Goal: Task Accomplishment & Management: Manage account settings

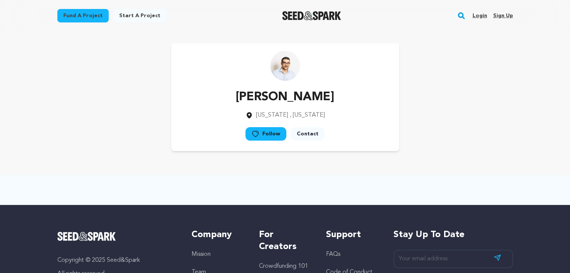
click at [502, 13] on link "Sign up" at bounding box center [502, 16] width 20 height 12
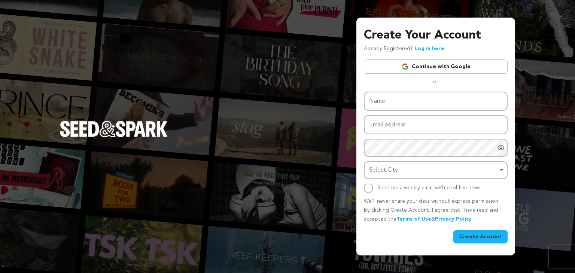
click at [425, 67] on link "Continue with Google" at bounding box center [436, 67] width 144 height 14
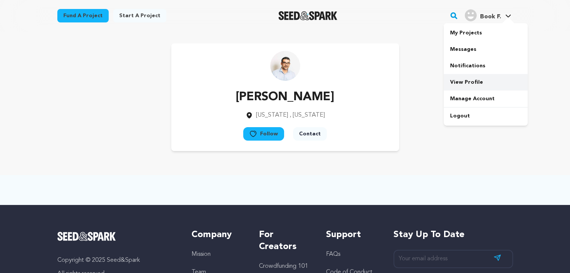
click at [462, 80] on link "View Profile" at bounding box center [485, 82] width 84 height 16
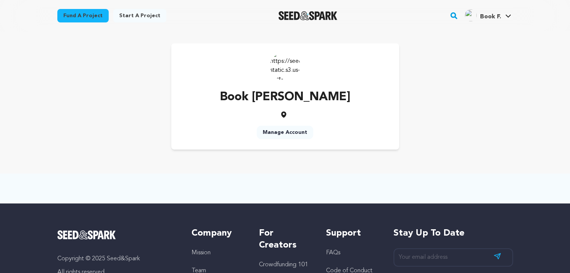
click at [280, 131] on link "Manage Account" at bounding box center [285, 132] width 57 height 13
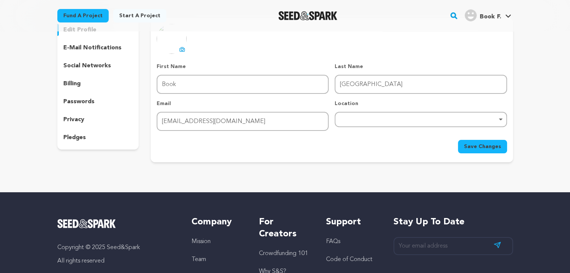
scroll to position [64, 0]
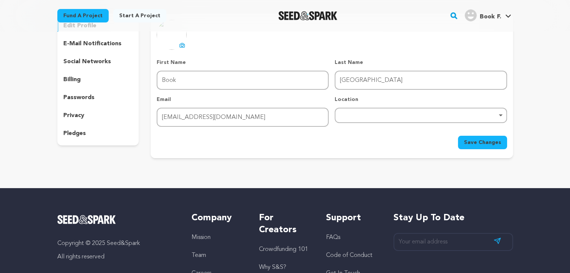
click at [100, 64] on p "social networks" at bounding box center [87, 61] width 48 height 9
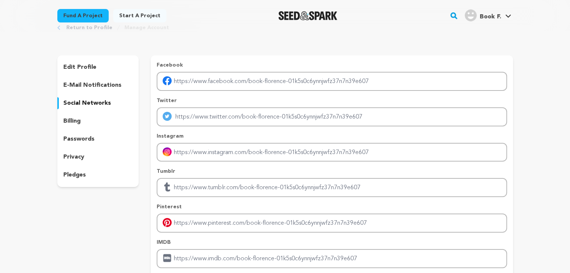
scroll to position [21, 0]
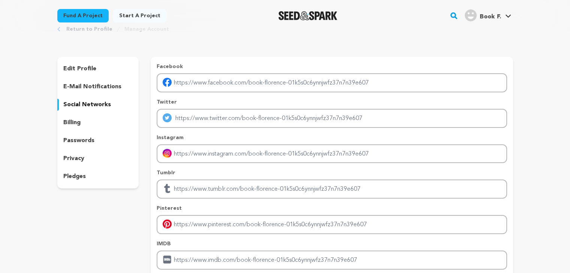
click at [77, 63] on div "edit profile" at bounding box center [98, 69] width 82 height 12
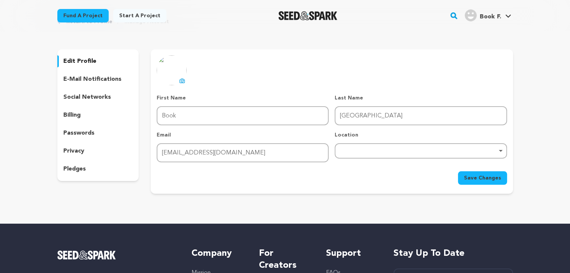
scroll to position [24, 0]
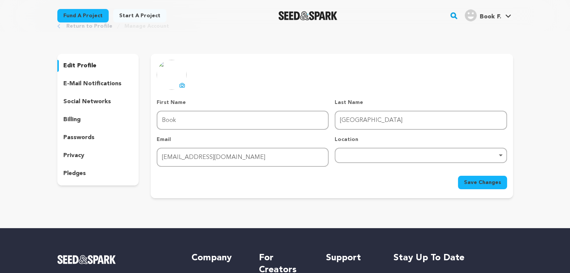
click at [84, 114] on div "billing" at bounding box center [98, 120] width 82 height 12
